Goal: Find specific page/section: Find specific page/section

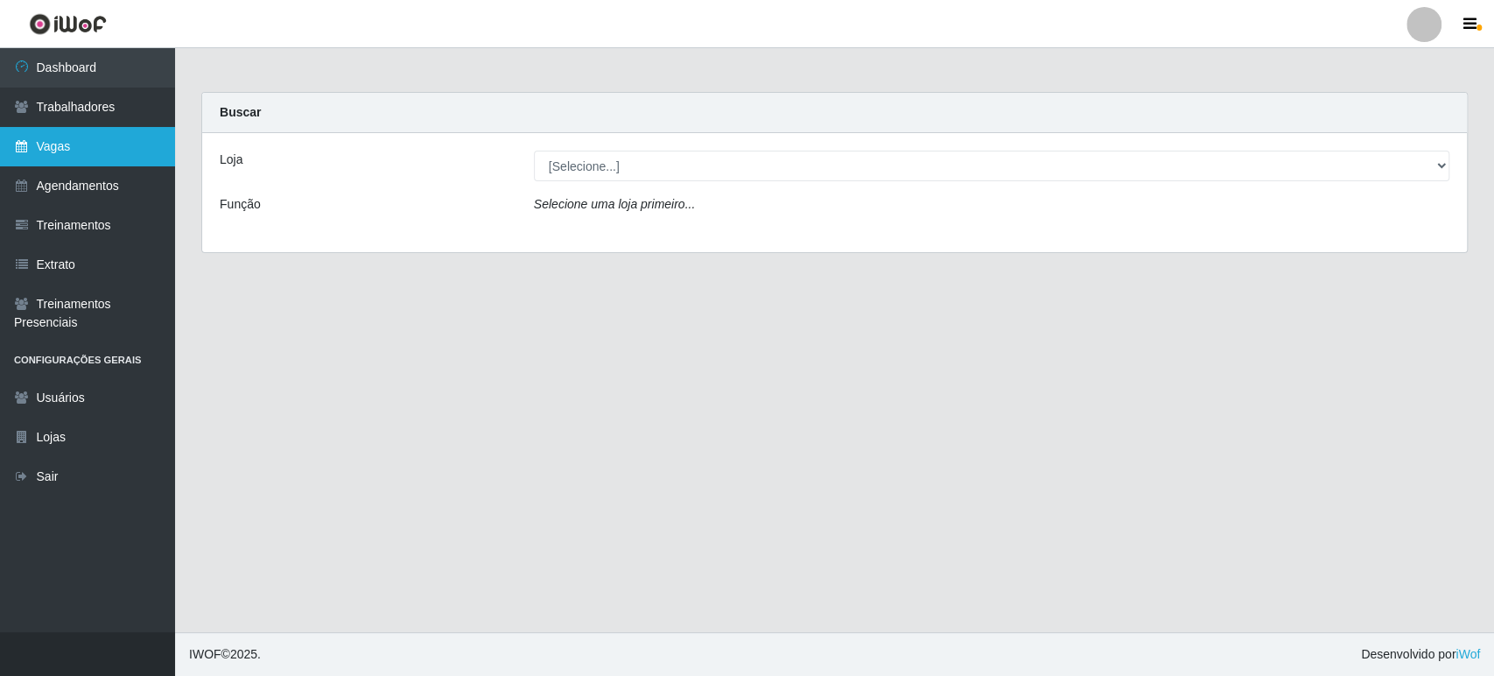
click at [65, 155] on link "Vagas" at bounding box center [87, 146] width 175 height 39
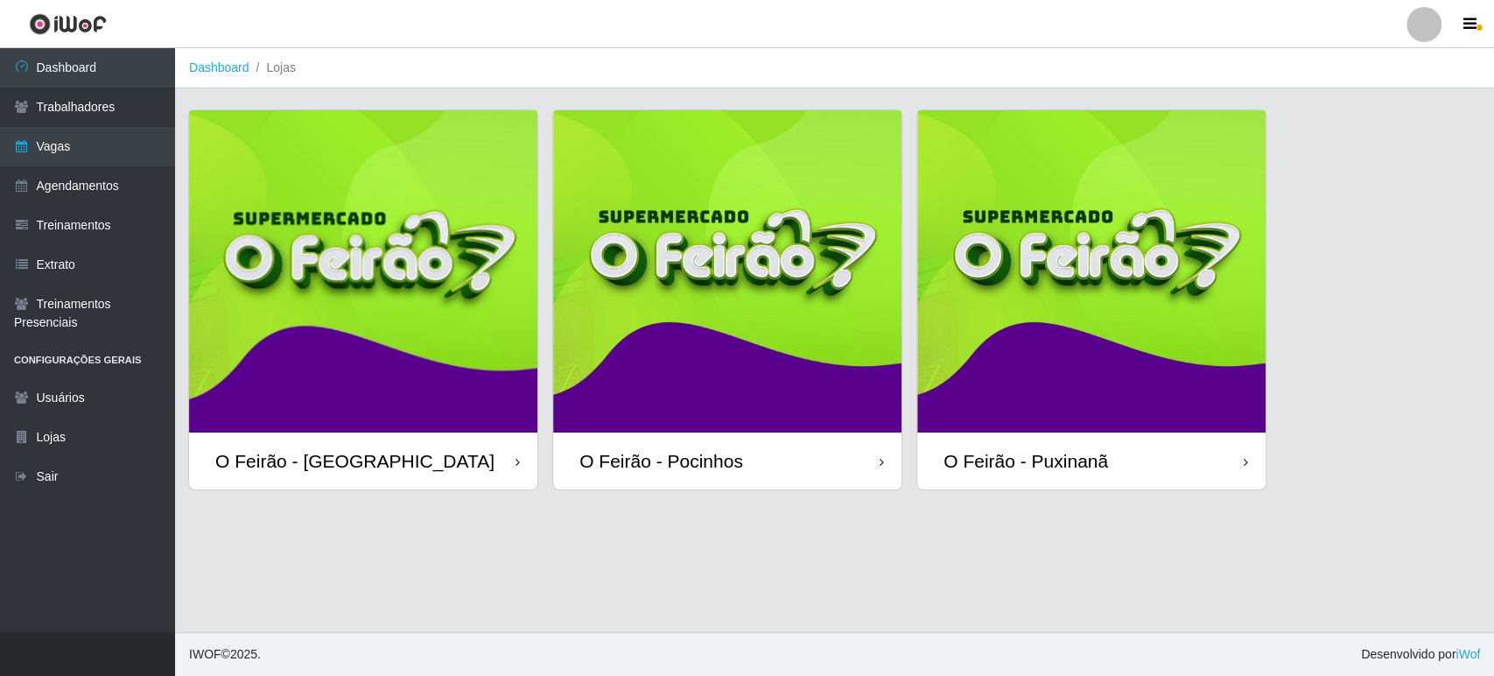
click at [378, 348] on img at bounding box center [363, 271] width 348 height 322
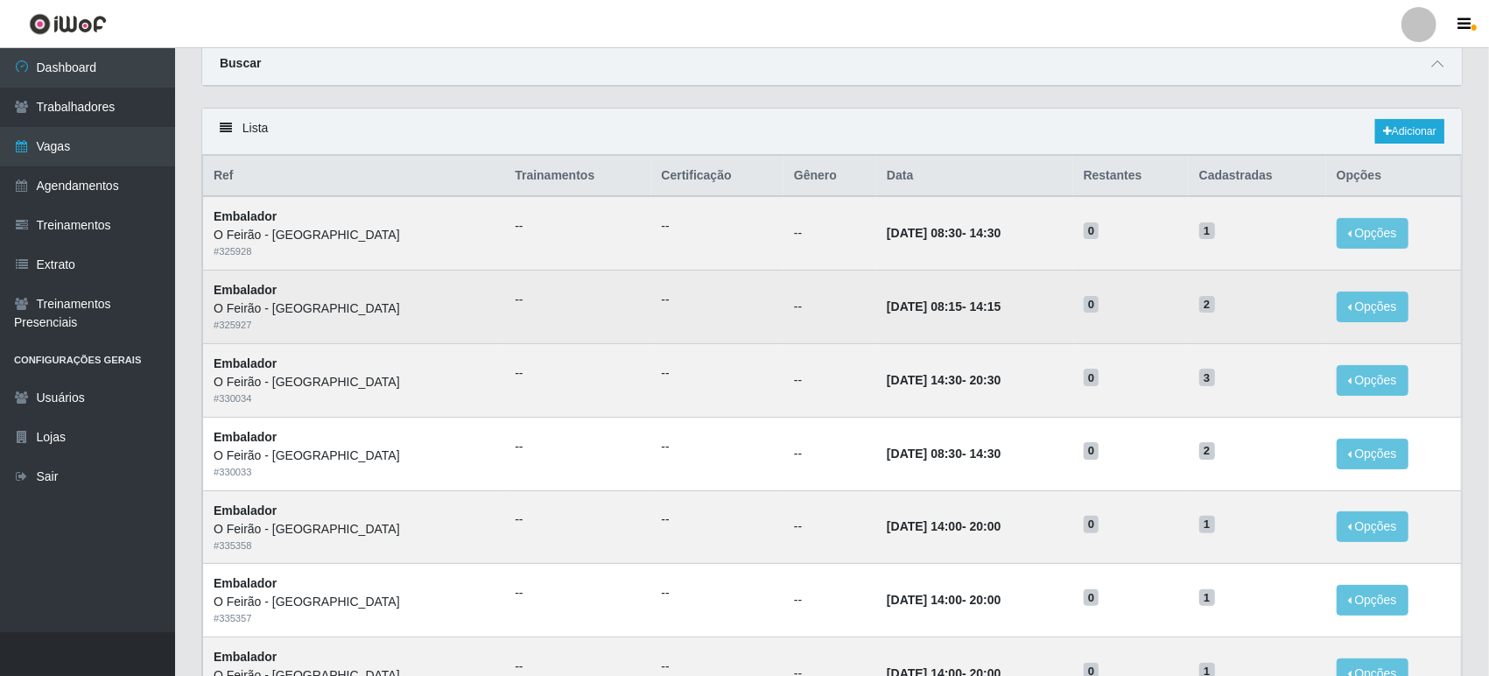
scroll to position [97, 0]
